Goal: Navigation & Orientation: Find specific page/section

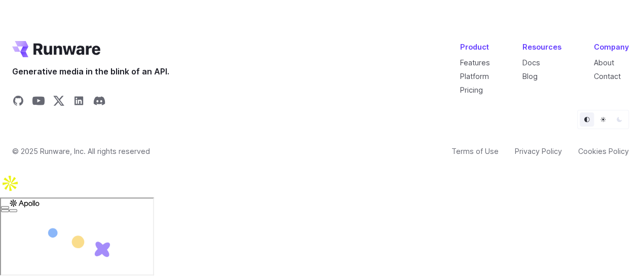
scroll to position [3961, 0]
click at [604, 67] on link "About" at bounding box center [604, 62] width 20 height 9
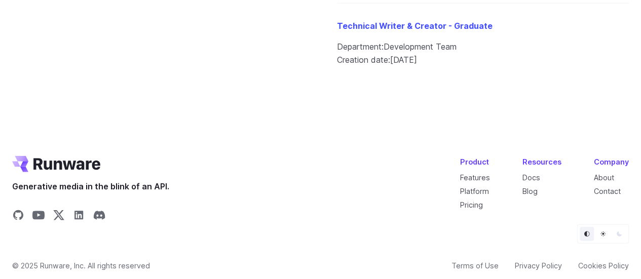
scroll to position [1433, 0]
